Goal: Transaction & Acquisition: Purchase product/service

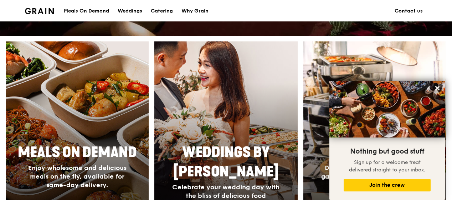
scroll to position [321, 0]
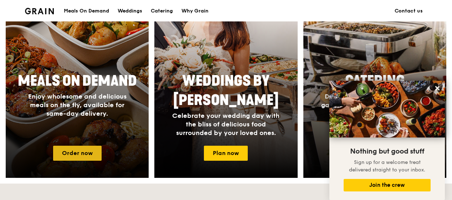
click at [79, 152] on link "Order now" at bounding box center [77, 153] width 49 height 15
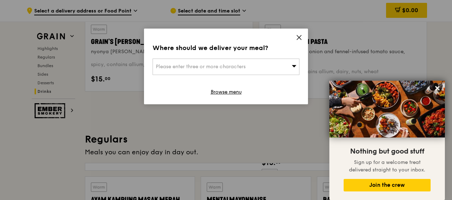
scroll to position [3047, 0]
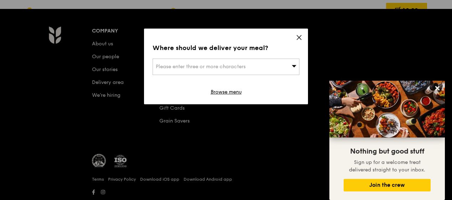
click at [276, 62] on div "Please enter three or more characters" at bounding box center [226, 66] width 147 height 16
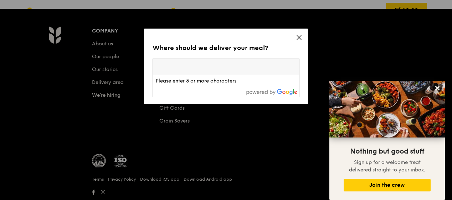
type input "[URL][DOMAIN_NAME][DOMAIN_NAME]"
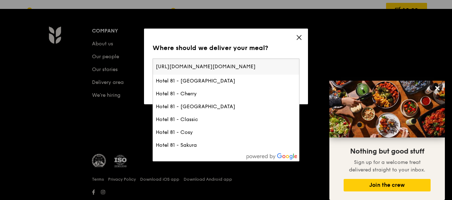
scroll to position [0, 215]
drag, startPoint x: 296, startPoint y: 65, endPoint x: 83, endPoint y: 45, distance: 214.5
click at [82, 44] on div "Where should we deliver your meal? Please enter three or more characters [URL][…" at bounding box center [226, 100] width 452 height 200
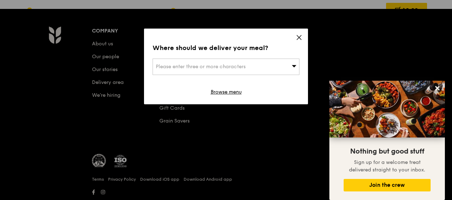
click at [292, 64] on icon at bounding box center [294, 65] width 5 height 5
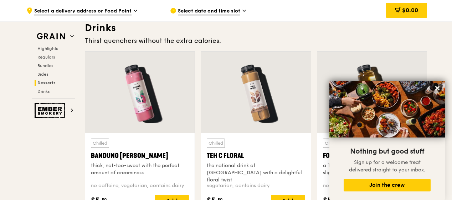
scroll to position [2296, 0]
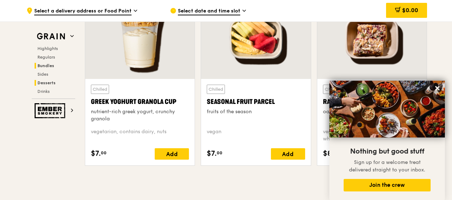
click at [49, 65] on span "Bundles" at bounding box center [45, 65] width 17 height 5
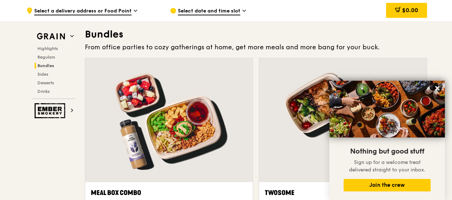
scroll to position [1027, 0]
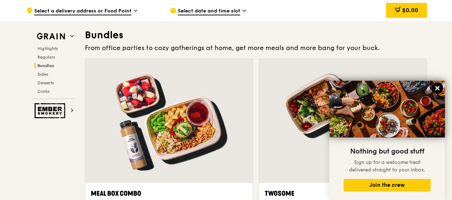
click at [438, 83] on button at bounding box center [437, 87] width 11 height 11
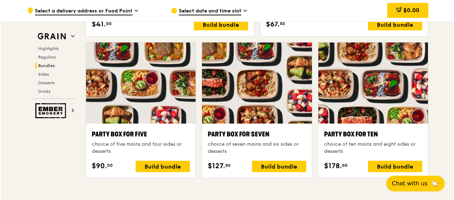
scroll to position [1384, 0]
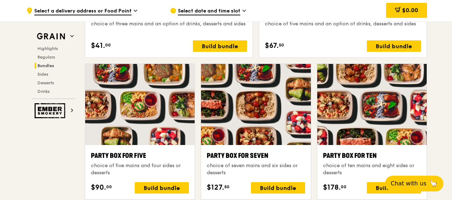
click at [319, 132] on div at bounding box center [371, 104] width 109 height 81
click at [320, 132] on div at bounding box center [371, 104] width 109 height 81
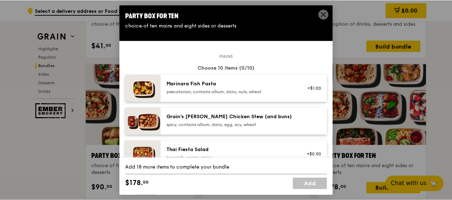
scroll to position [36, 0]
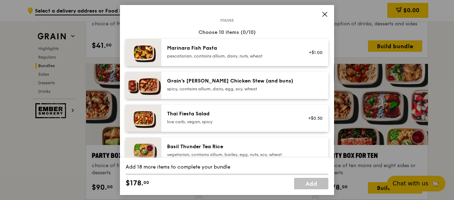
click at [327, 14] on icon at bounding box center [324, 14] width 6 height 6
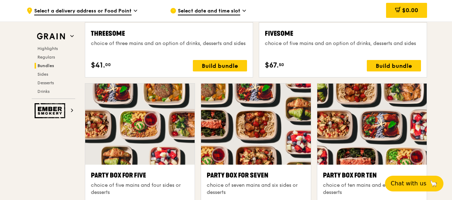
scroll to position [1434, 0]
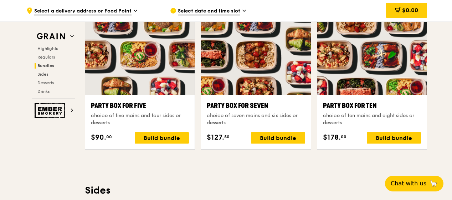
click at [295, 175] on div "Highlights Weekly rotating dishes inspired by flavours from around the world. W…" at bounding box center [256, 197] width 342 height 2803
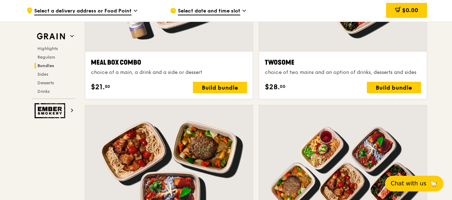
scroll to position [1112, 0]
